Goal: Task Accomplishment & Management: Use online tool/utility

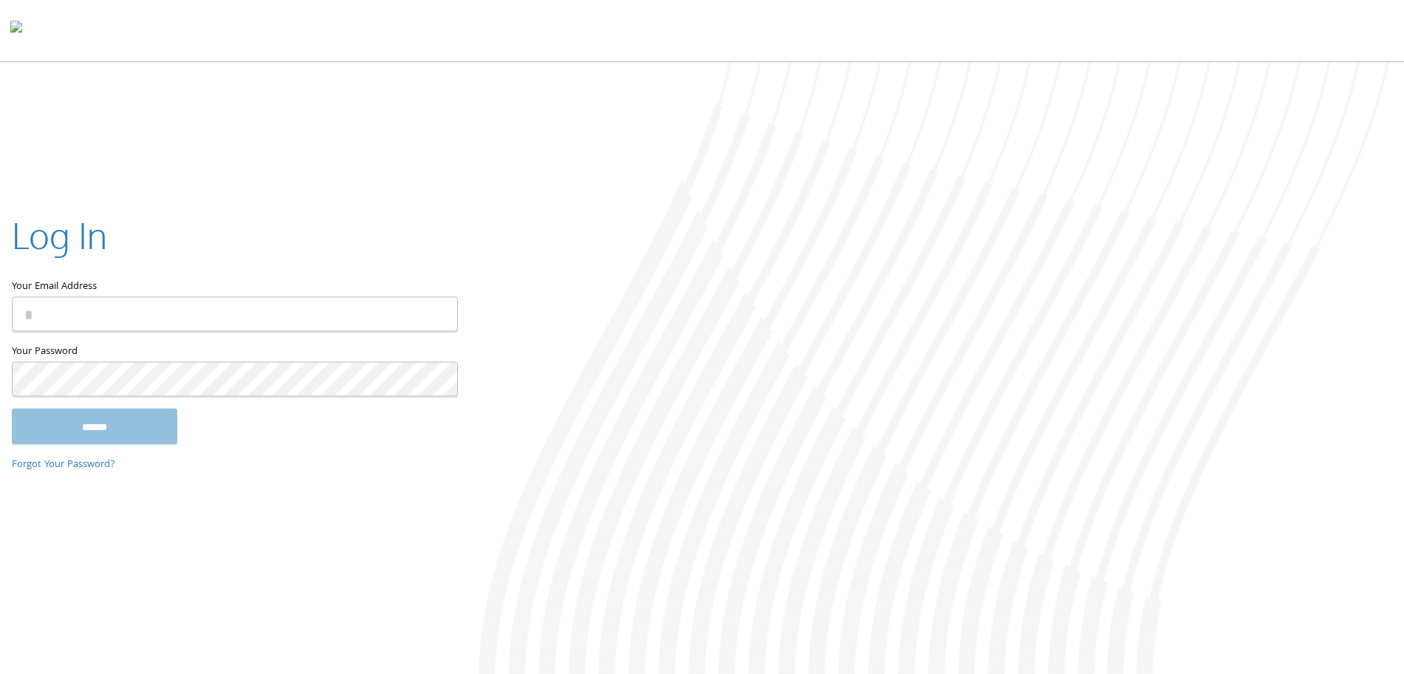
click at [101, 330] on input "Your Email Address" at bounding box center [235, 314] width 446 height 35
type input "**********"
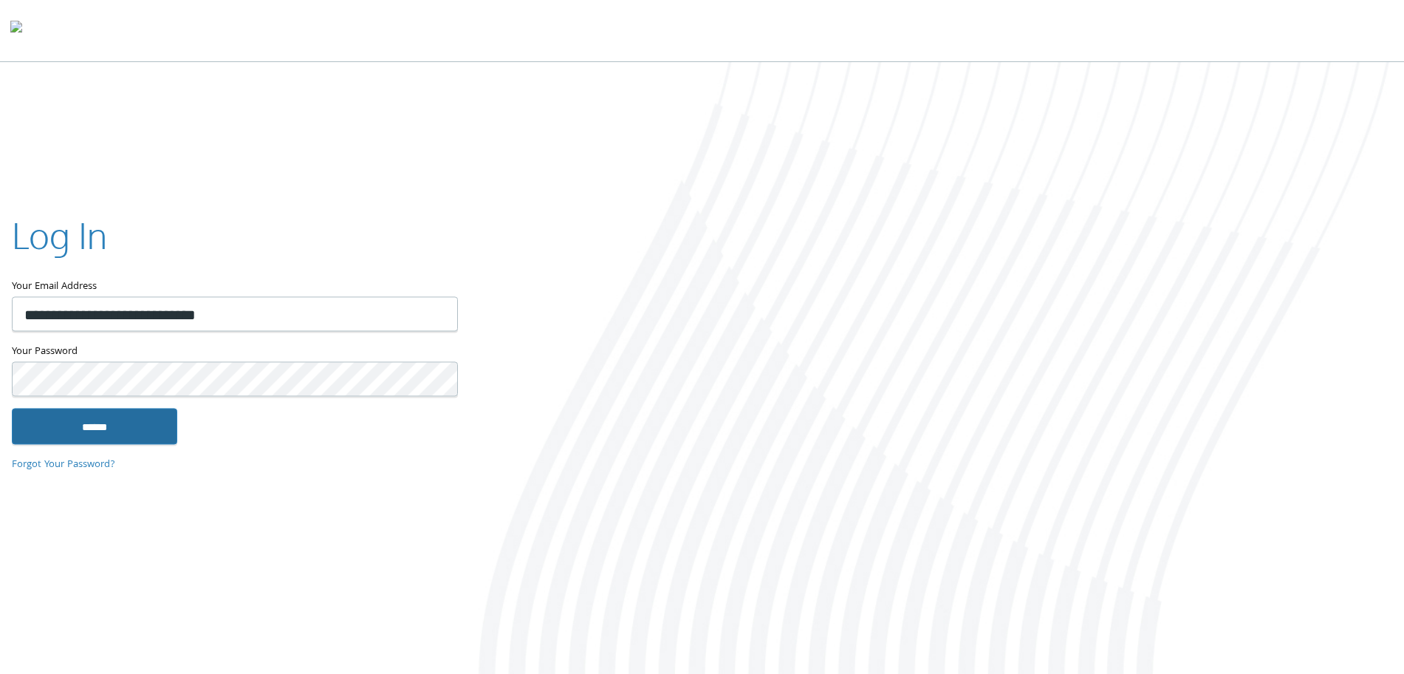
click at [136, 428] on input "******" at bounding box center [94, 426] width 165 height 35
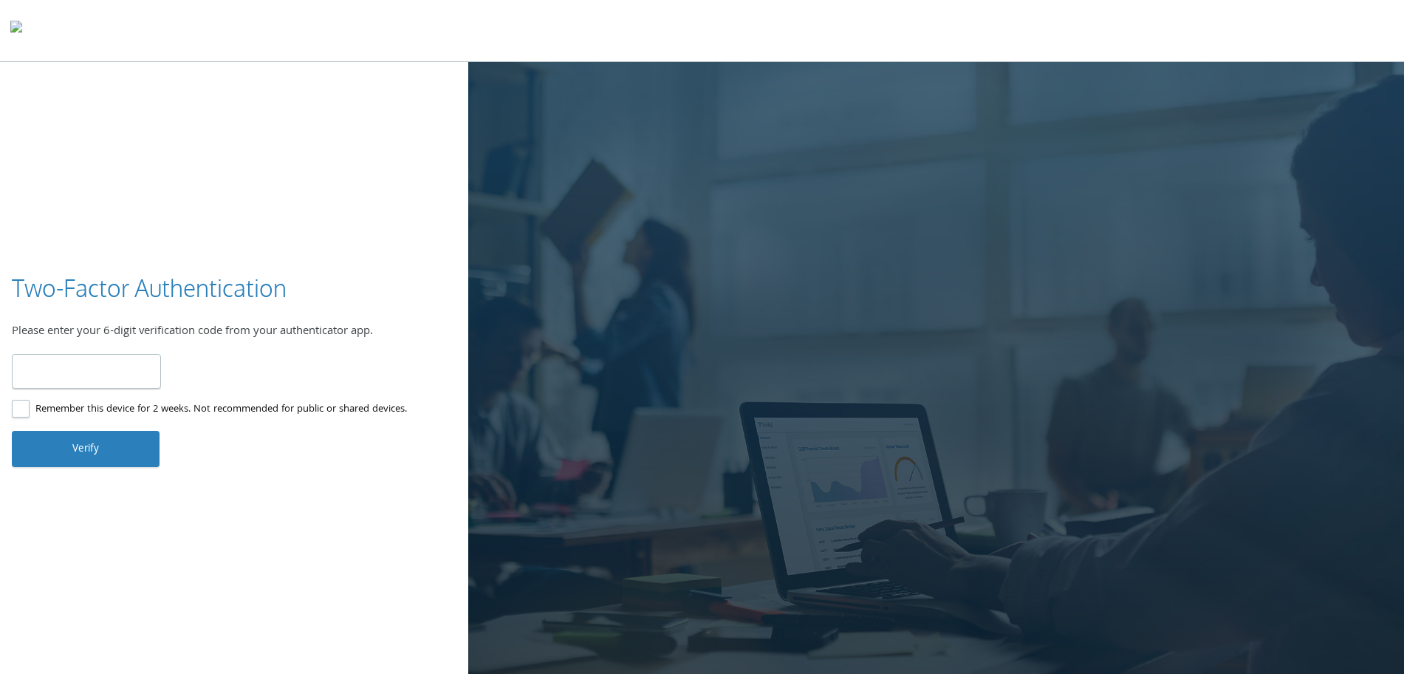
type input "******"
